Goal: Task Accomplishment & Management: Manage account settings

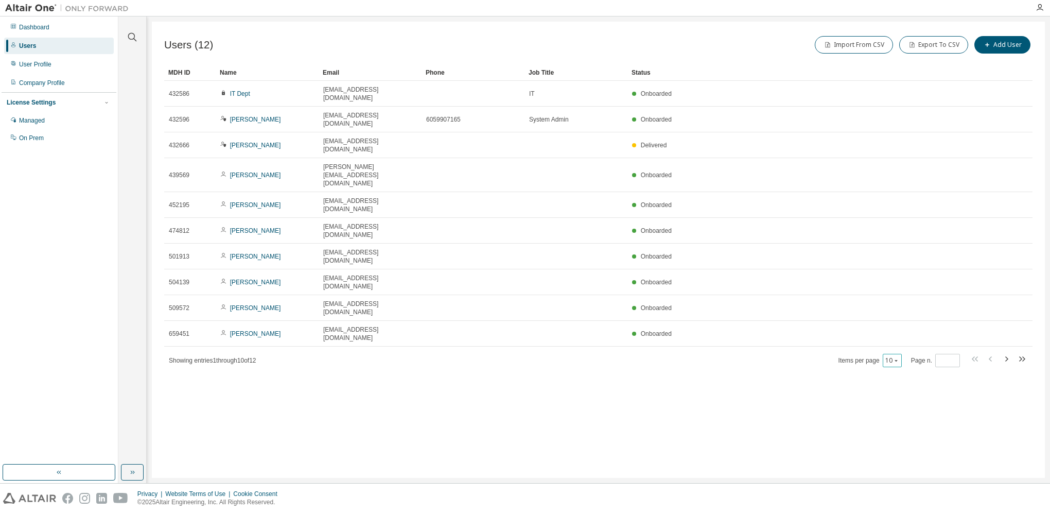
click at [890, 356] on button "10" at bounding box center [892, 360] width 14 height 8
click at [890, 297] on div "20" at bounding box center [923, 295] width 82 height 12
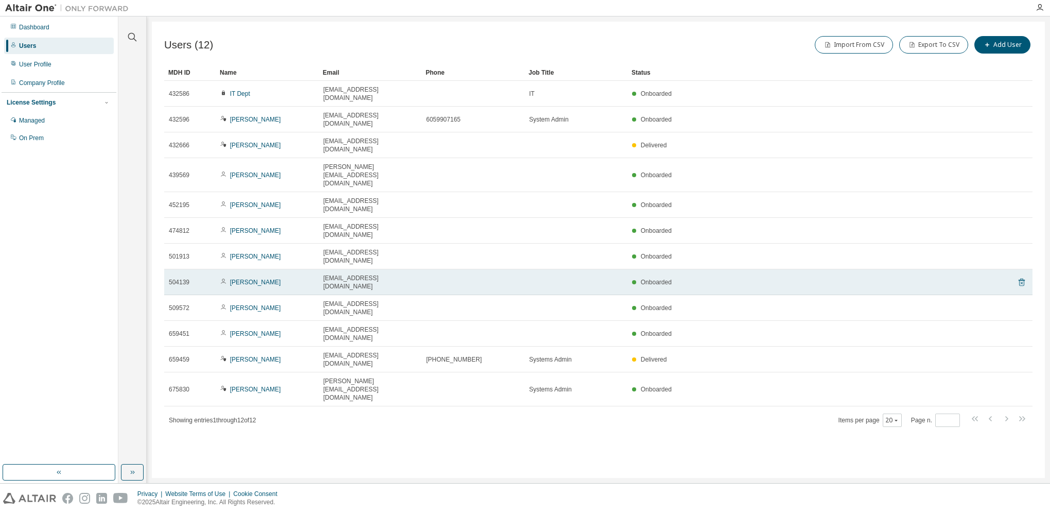
click at [1022, 282] on icon at bounding box center [1021, 283] width 3 height 3
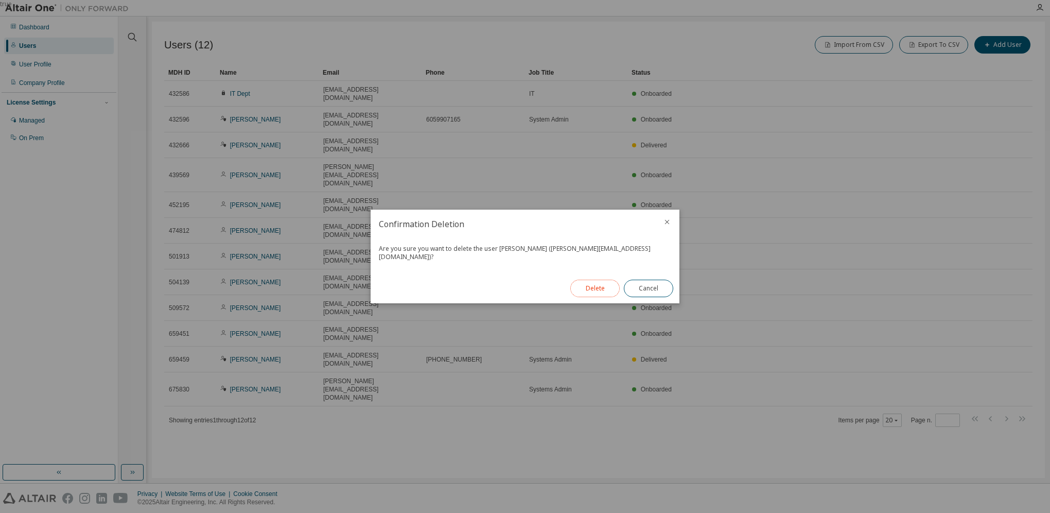
click at [599, 281] on button "Delete" at bounding box center [594, 289] width 49 height 18
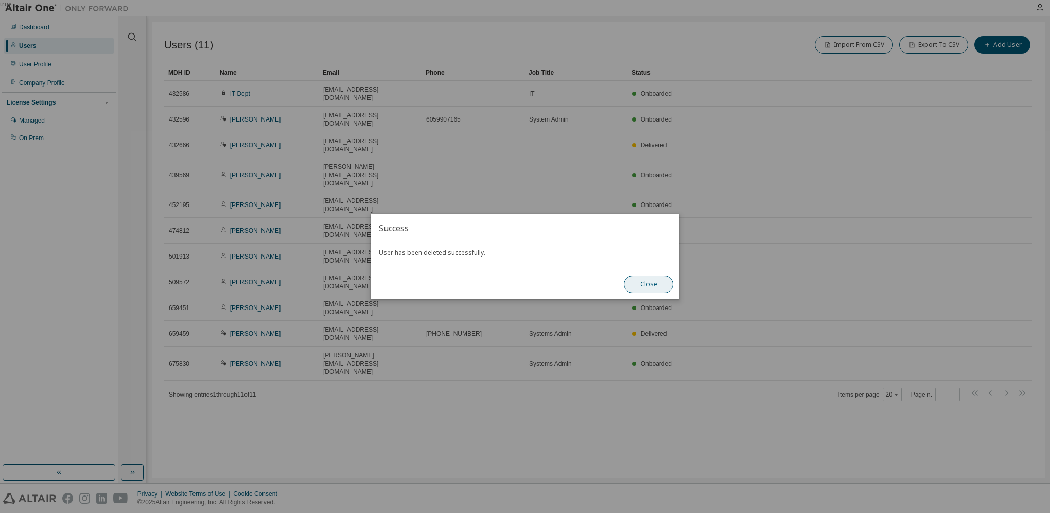
click at [653, 281] on button "Close" at bounding box center [648, 284] width 49 height 18
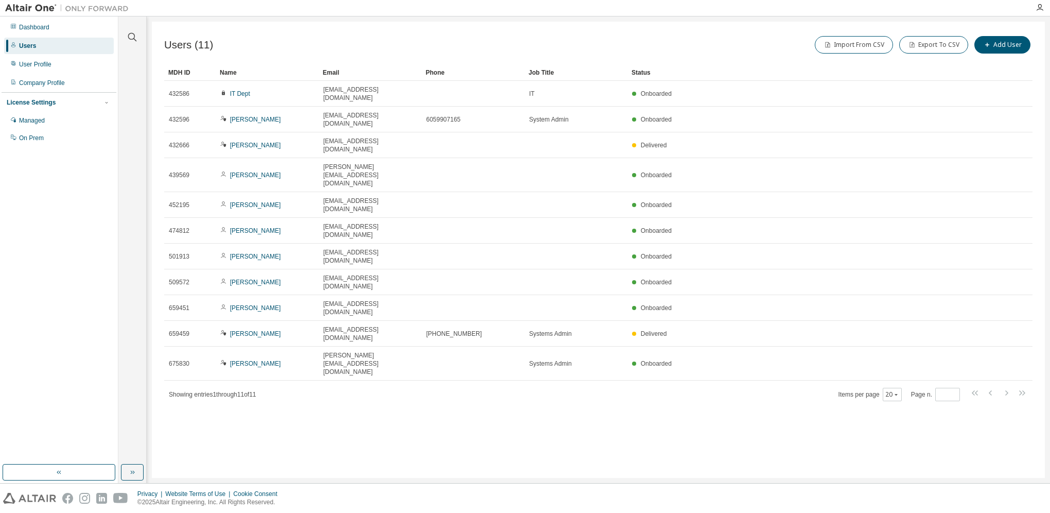
click at [521, 391] on div "Users (11) Import From CSV Export To CSV Add User Clear Load Save Save As Field…" at bounding box center [598, 250] width 893 height 456
